Goal: Transaction & Acquisition: Purchase product/service

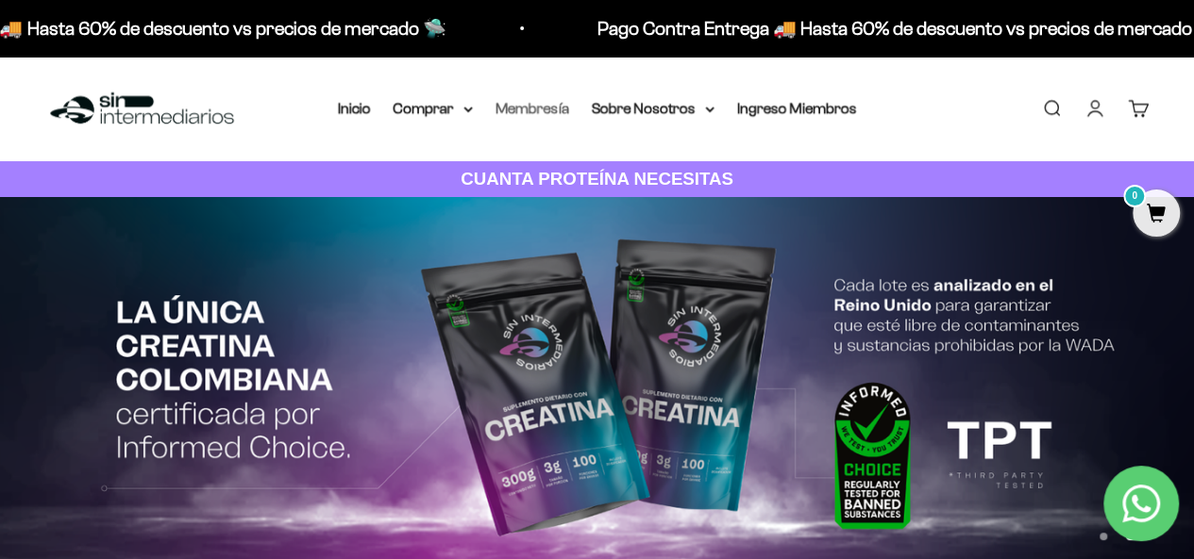
click at [551, 114] on link "Membresía" at bounding box center [532, 108] width 74 height 16
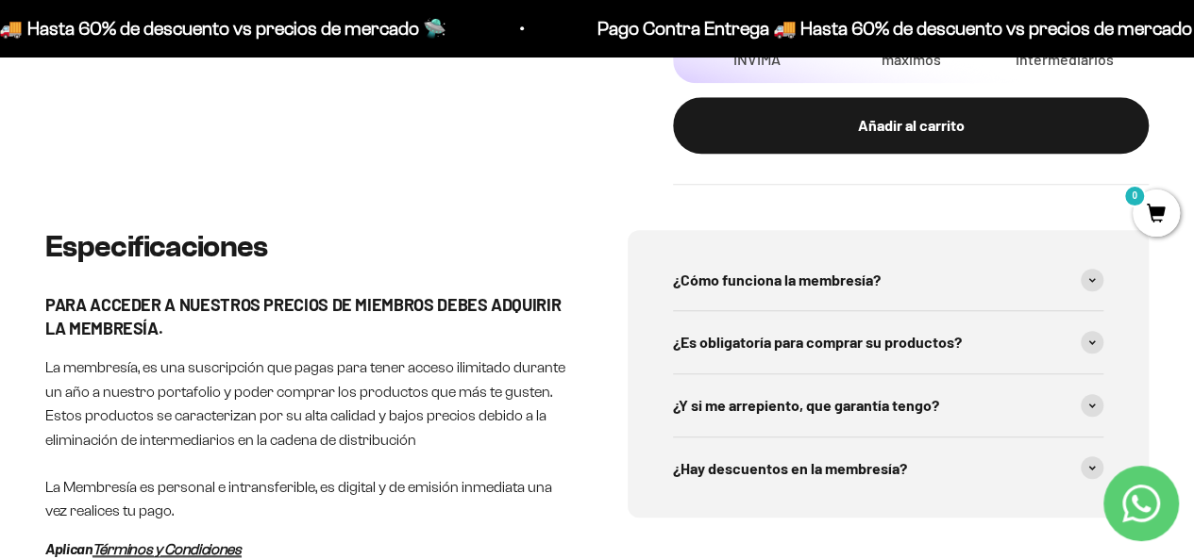
scroll to position [849, 0]
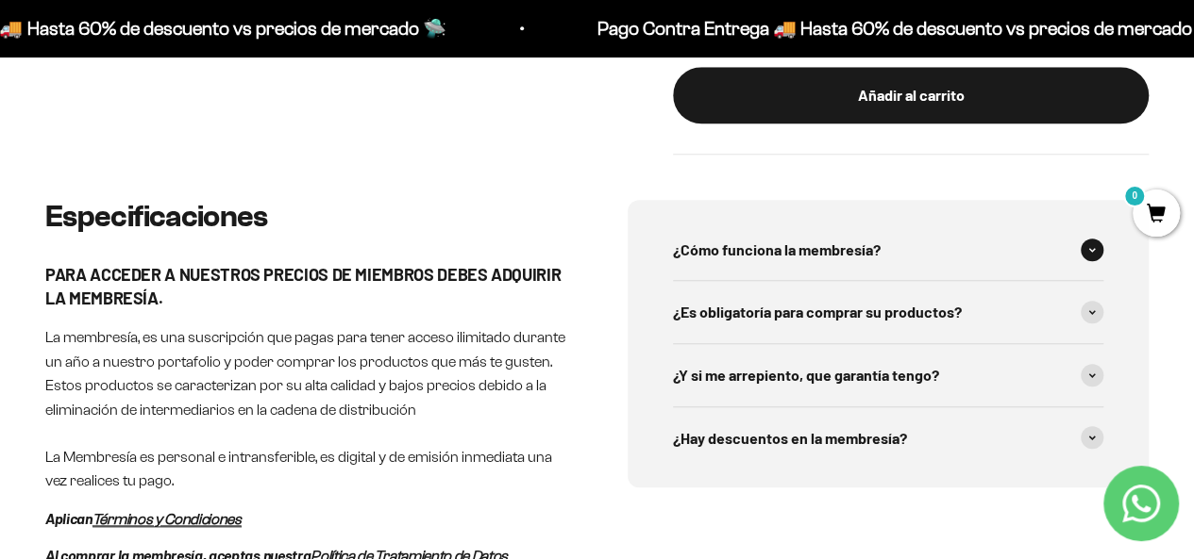
click at [1088, 253] on icon at bounding box center [1092, 250] width 8 height 6
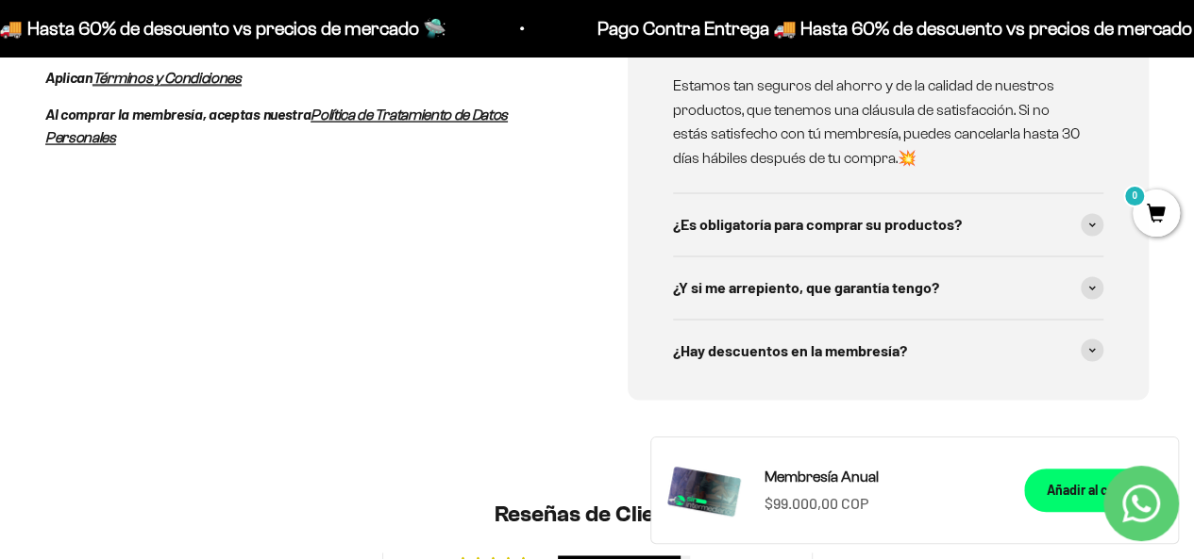
scroll to position [1321, 0]
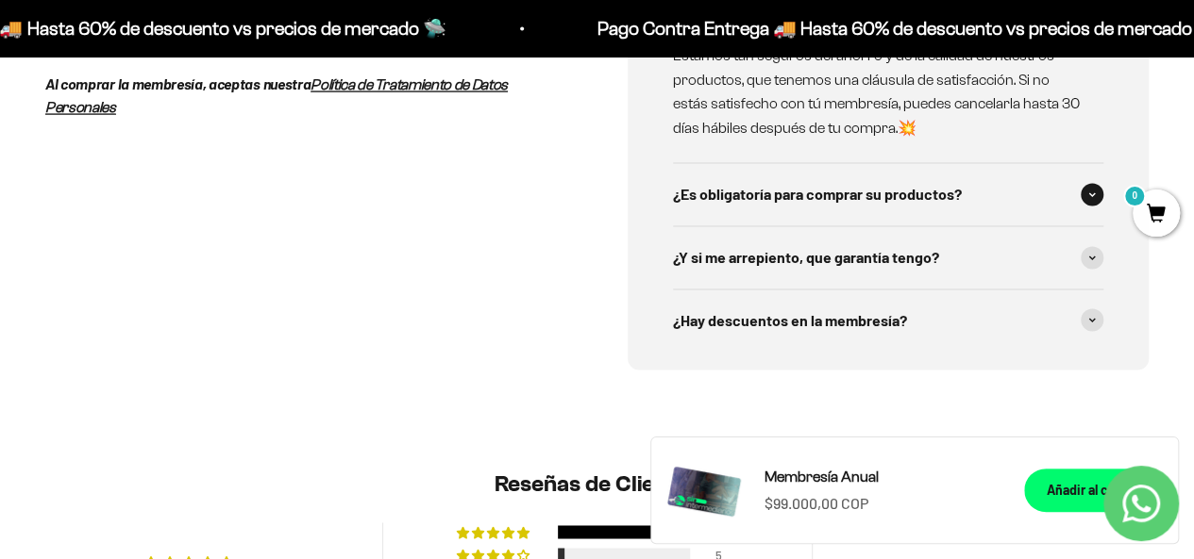
click at [1088, 197] on icon at bounding box center [1092, 195] width 8 height 6
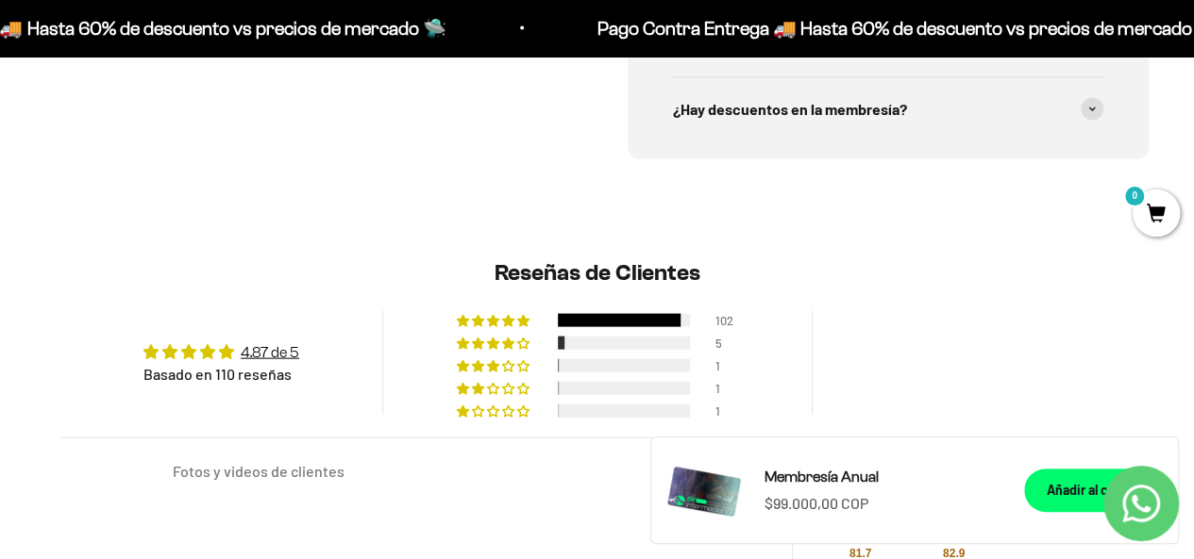
scroll to position [1887, 0]
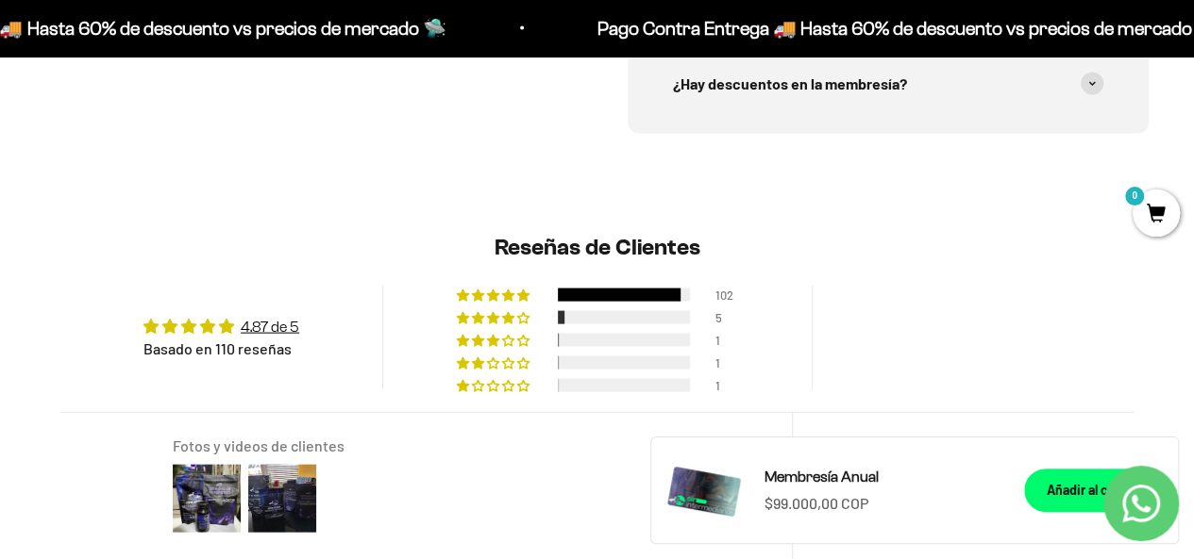
click at [1080, 32] on span at bounding box center [1091, 20] width 23 height 23
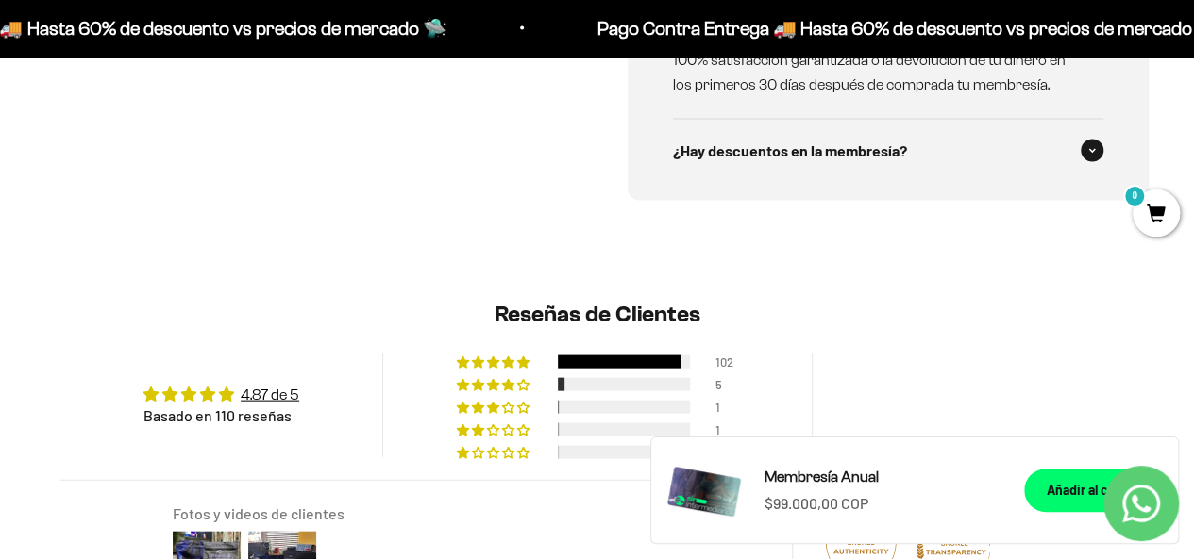
click at [1080, 162] on span at bounding box center [1091, 151] width 23 height 23
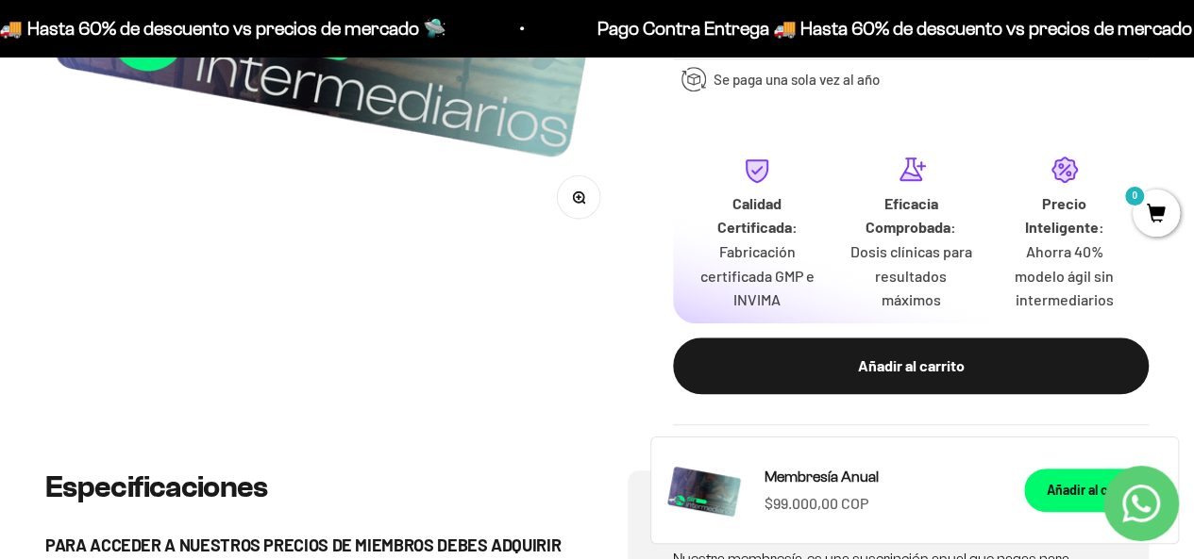
scroll to position [0, 0]
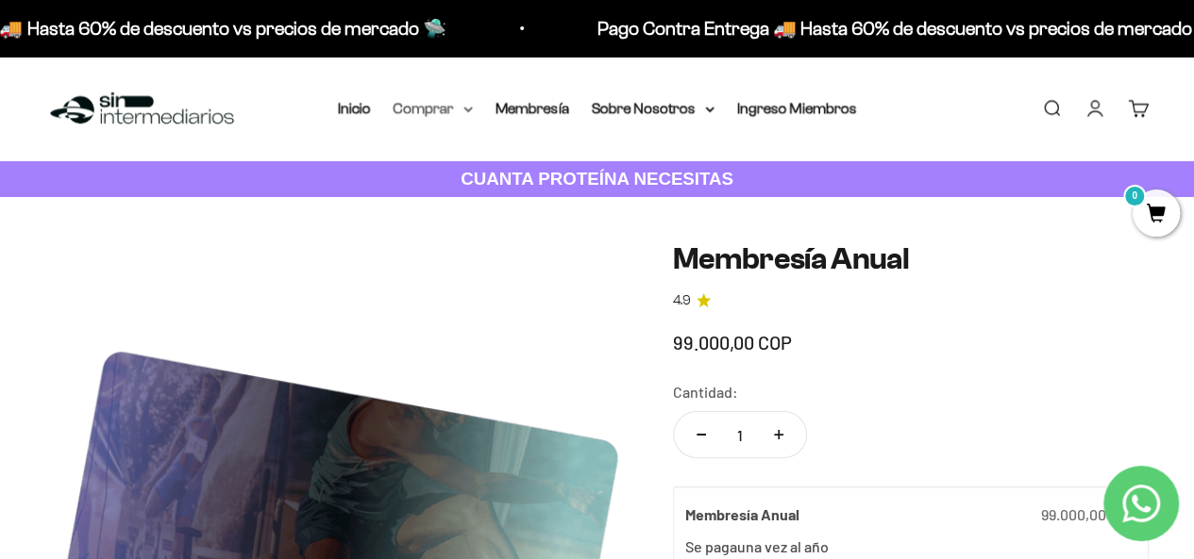
click at [447, 118] on summary "Comprar" at bounding box center [432, 108] width 79 height 25
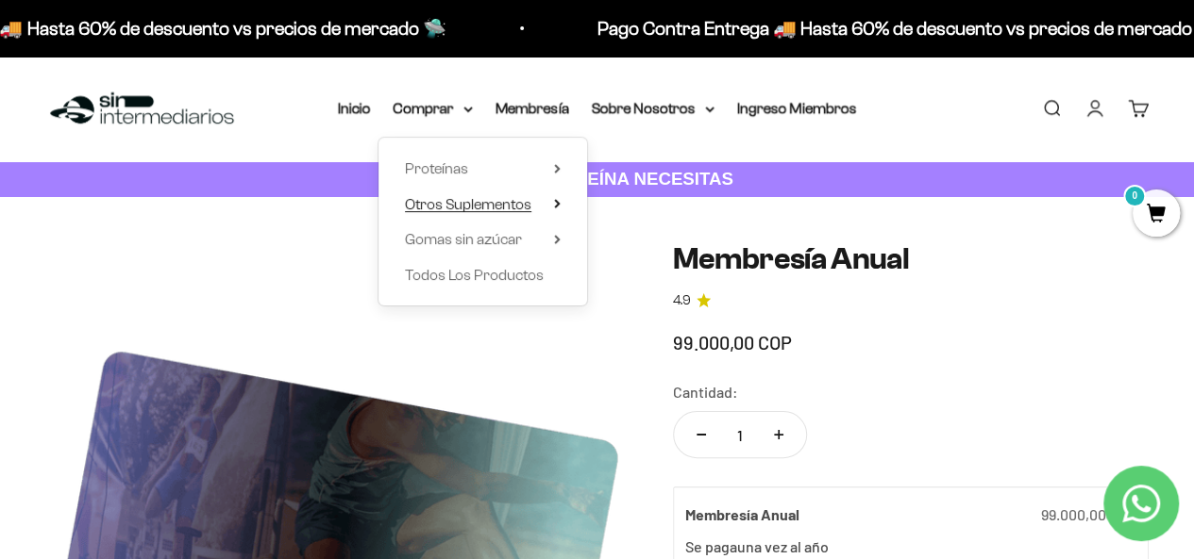
click at [554, 209] on icon at bounding box center [557, 203] width 7 height 9
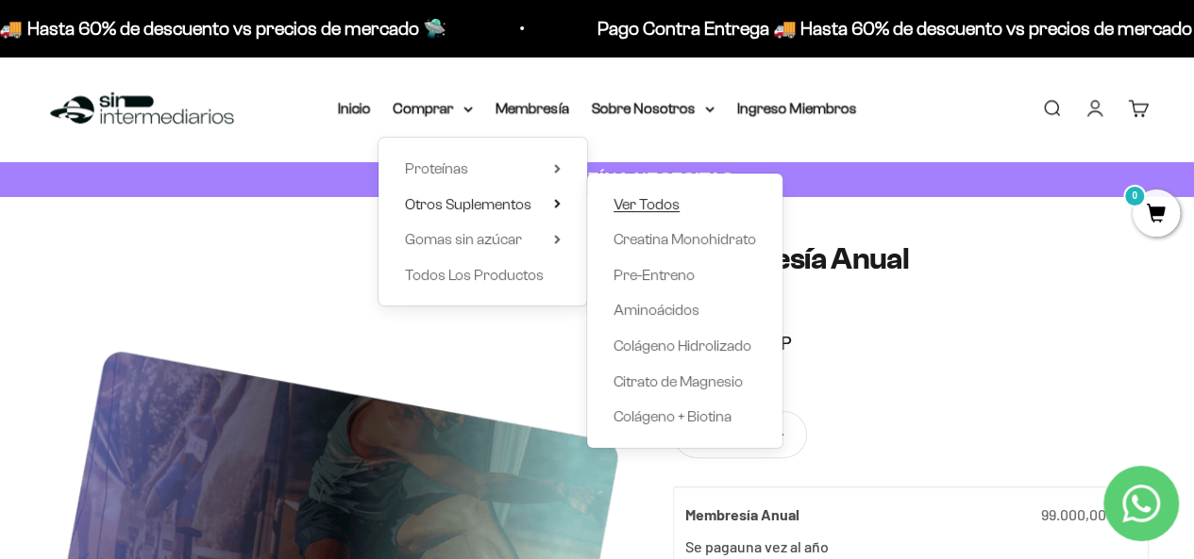
click at [659, 212] on span "Ver Todos" at bounding box center [646, 204] width 66 height 16
